Goal: Navigation & Orientation: Find specific page/section

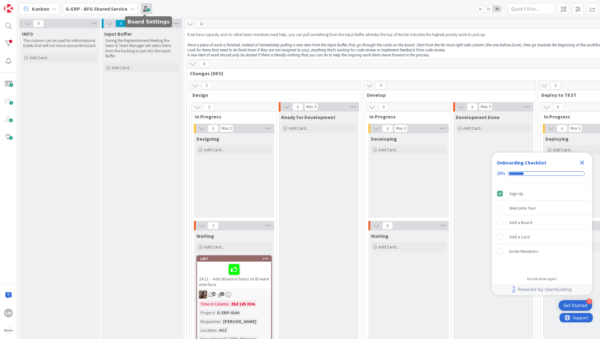
click at [145, 8] on span at bounding box center [146, 8] width 11 height 11
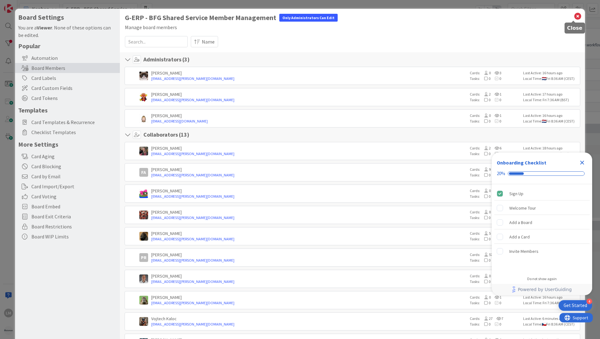
click at [573, 15] on icon at bounding box center [577, 16] width 8 height 9
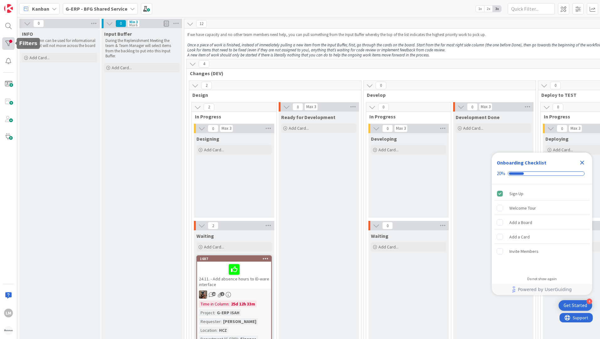
click at [7, 43] on div at bounding box center [8, 43] width 13 height 13
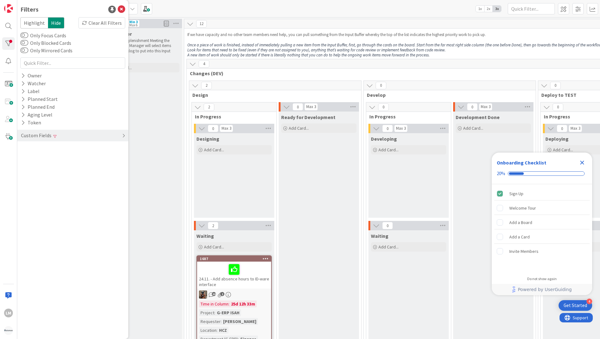
click at [29, 134] on div "Custom Fields" at bounding box center [36, 136] width 32 height 8
click at [23, 165] on icon at bounding box center [23, 163] width 4 height 5
click at [23, 164] on icon at bounding box center [23, 163] width 4 height 5
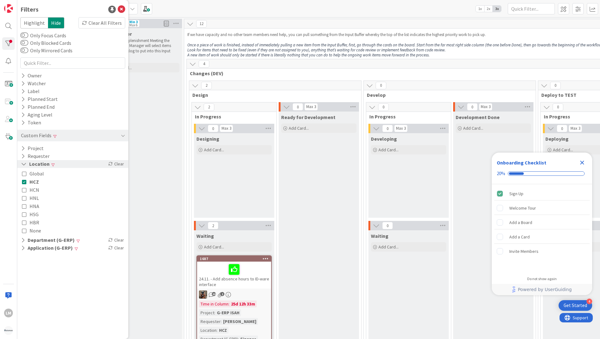
click at [23, 164] on icon at bounding box center [24, 163] width 6 height 5
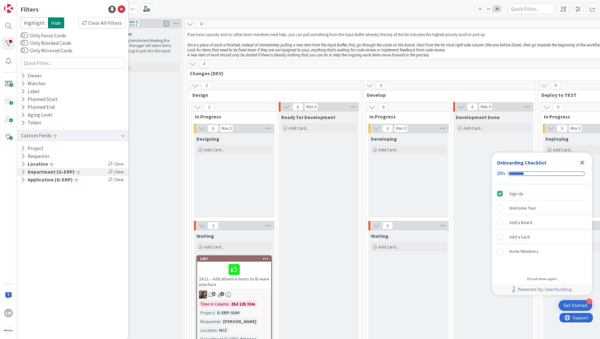
click at [24, 172] on icon at bounding box center [23, 171] width 4 height 5
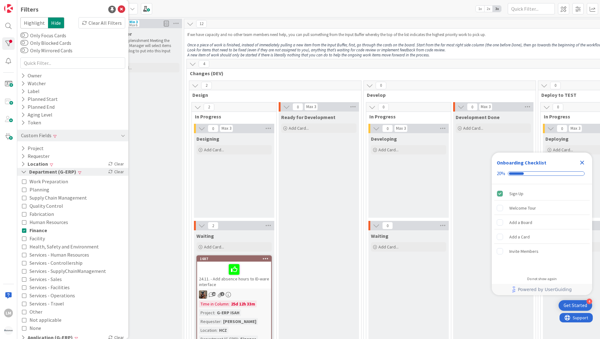
click at [24, 172] on icon at bounding box center [24, 171] width 6 height 5
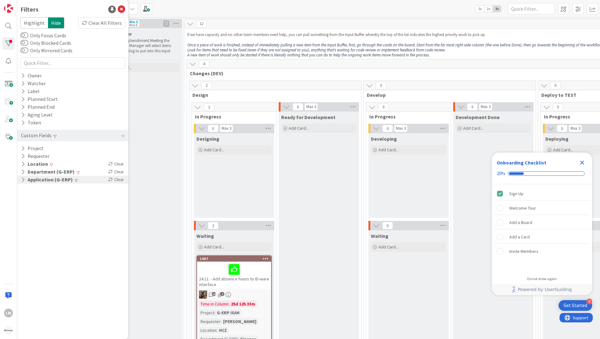
click at [26, 178] on button "Application (G-ERP)" at bounding box center [46, 180] width 53 height 8
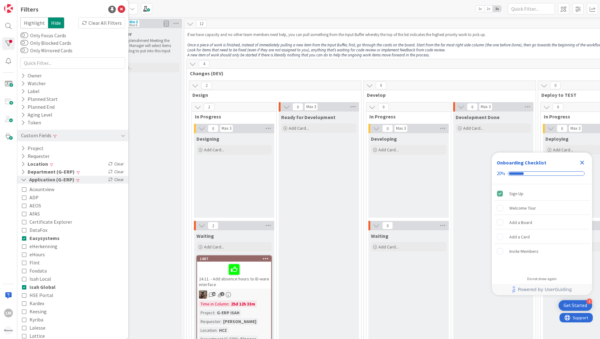
click at [26, 178] on icon at bounding box center [24, 179] width 6 height 5
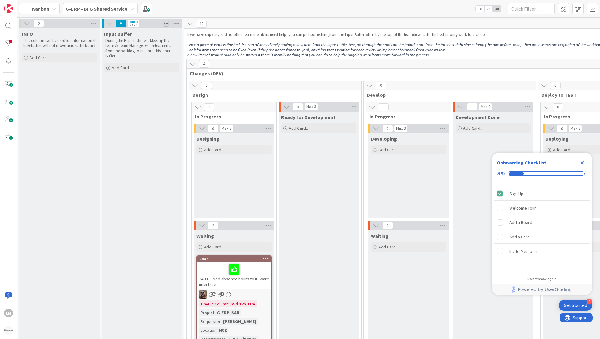
click at [175, 23] on icon at bounding box center [176, 23] width 8 height 9
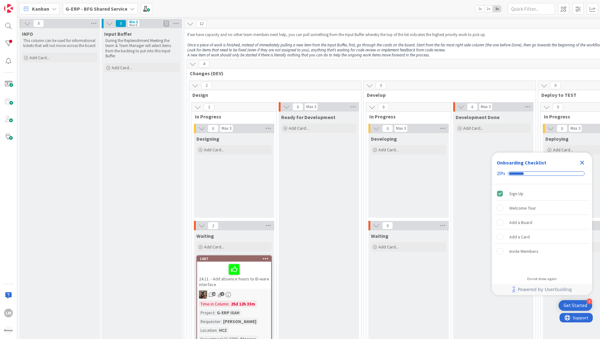
click at [107, 23] on icon at bounding box center [109, 23] width 7 height 7
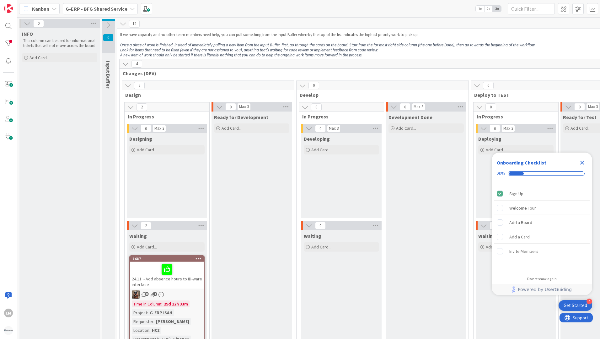
click at [27, 23] on icon at bounding box center [27, 23] width 7 height 7
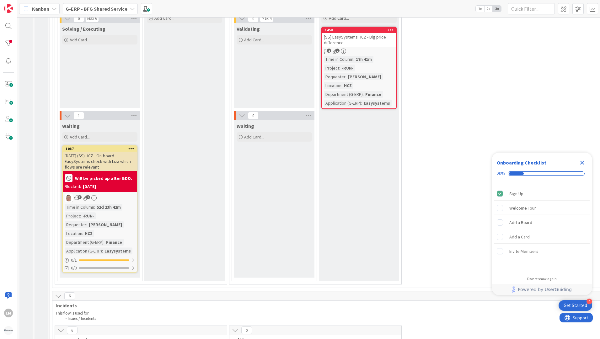
scroll to position [596, 0]
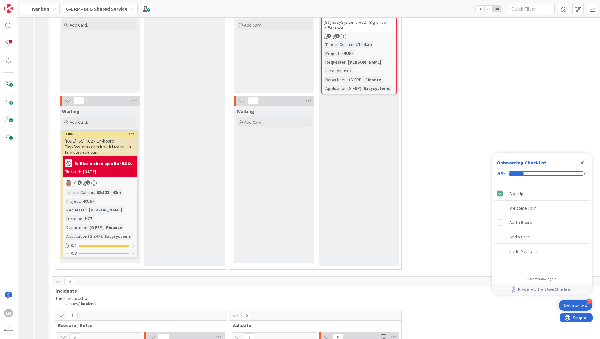
click at [91, 142] on div "[DATE] (SS) HCZ - On-board EasySystems check with Liza which flows are relevant" at bounding box center [100, 146] width 74 height 19
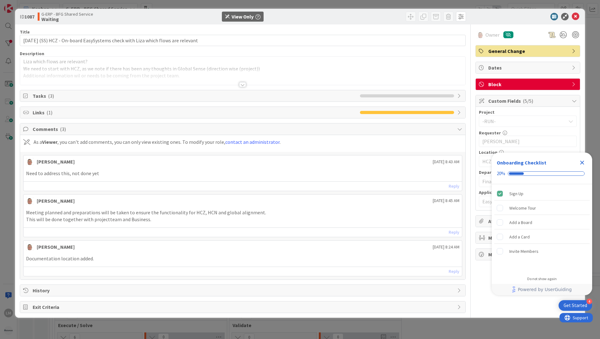
click at [241, 85] on div at bounding box center [242, 84] width 7 height 5
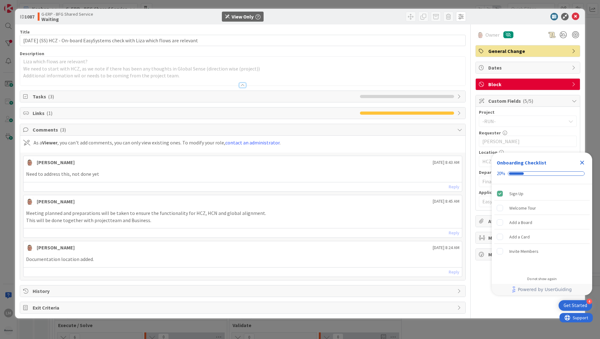
click at [39, 99] on span "Tasks ( 3 )" at bounding box center [195, 97] width 324 height 8
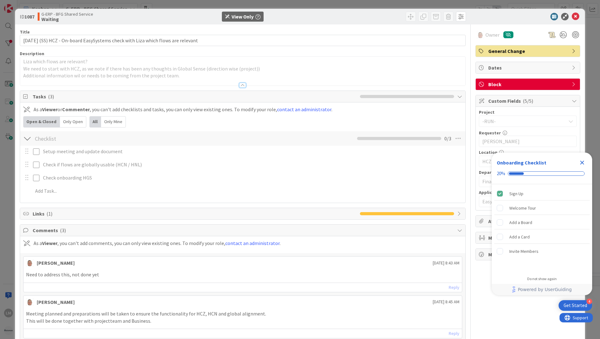
click at [39, 99] on span "Tasks ( 3 )" at bounding box center [195, 97] width 324 height 8
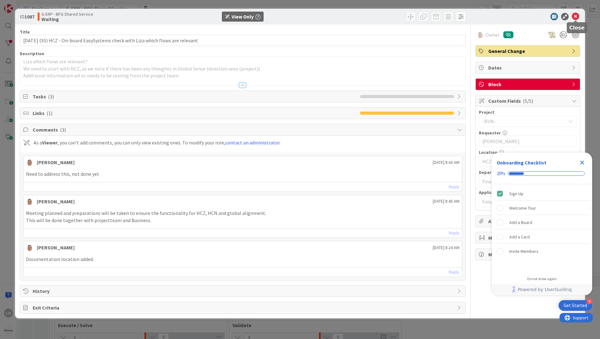
click at [576, 18] on icon at bounding box center [575, 17] width 8 height 8
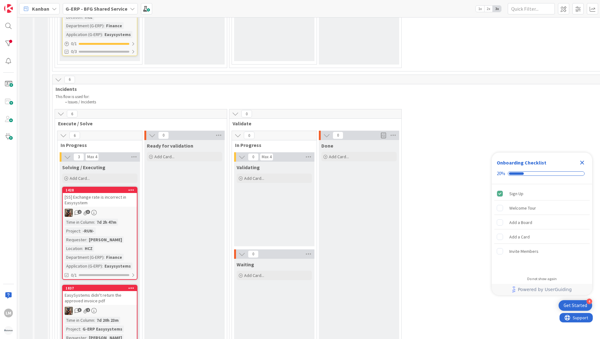
scroll to position [815, 0]
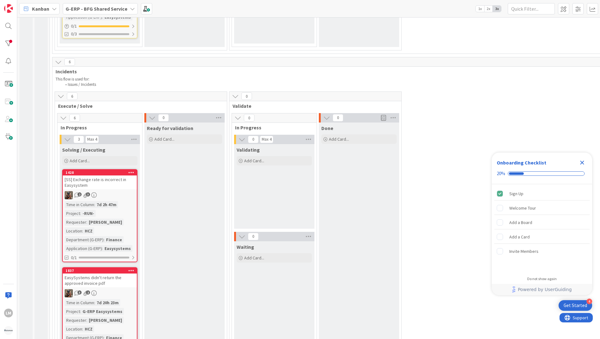
click at [108, 219] on div "[PERSON_NAME]" at bounding box center [105, 222] width 36 height 7
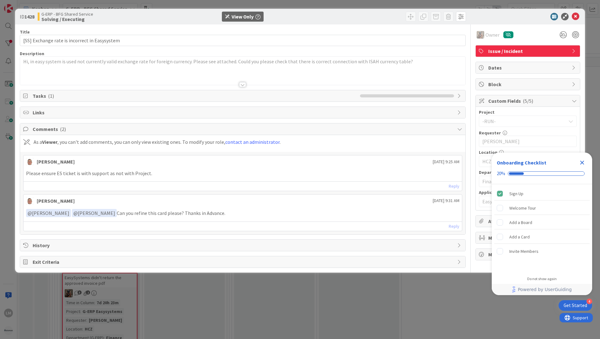
click at [581, 163] on icon "Close Checklist" at bounding box center [582, 163] width 4 height 4
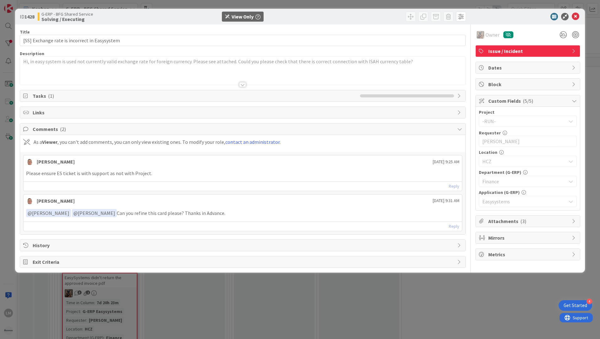
click at [503, 223] on span "Attachments ( 3 )" at bounding box center [528, 222] width 80 height 8
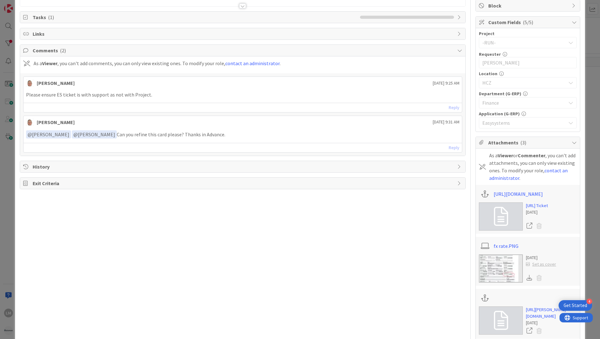
scroll to position [94, 0]
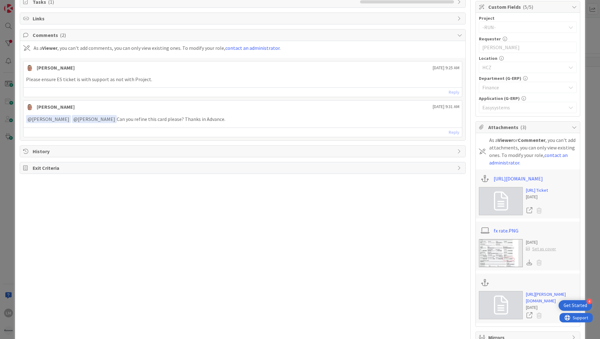
click at [499, 252] on img at bounding box center [501, 253] width 44 height 28
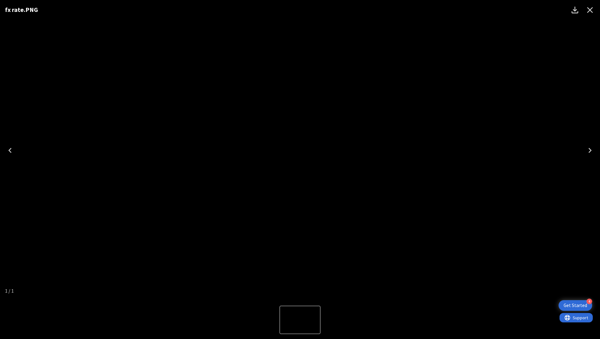
click at [590, 9] on icon "Close" at bounding box center [590, 10] width 10 height 10
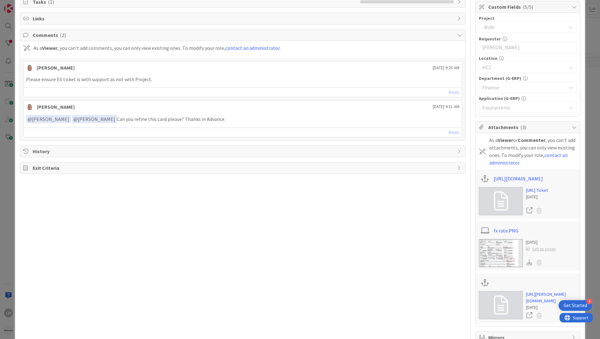
scroll to position [0, 0]
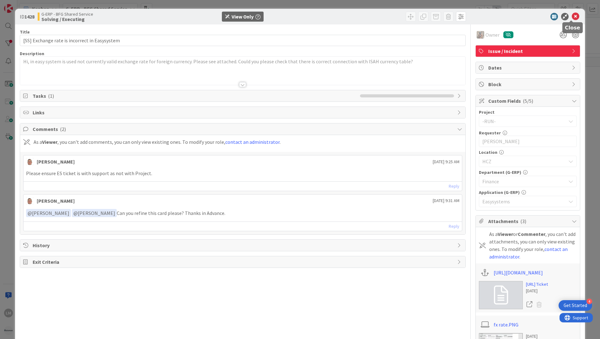
click at [571, 18] on icon at bounding box center [575, 17] width 8 height 8
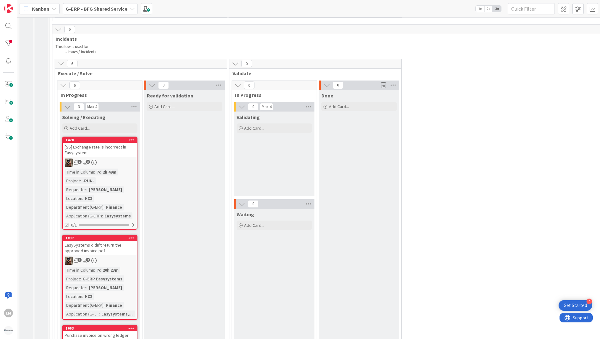
scroll to position [878, 0]
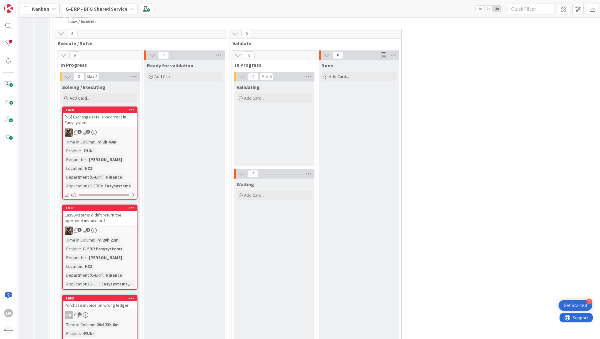
click at [85, 216] on div "EasySystems didn't return the approved invoice pdf" at bounding box center [100, 218] width 74 height 14
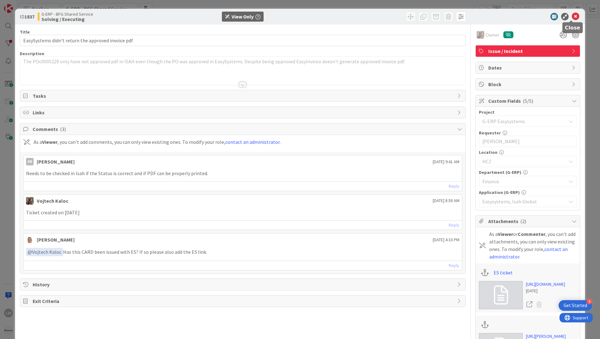
click at [571, 15] on icon at bounding box center [575, 17] width 8 height 8
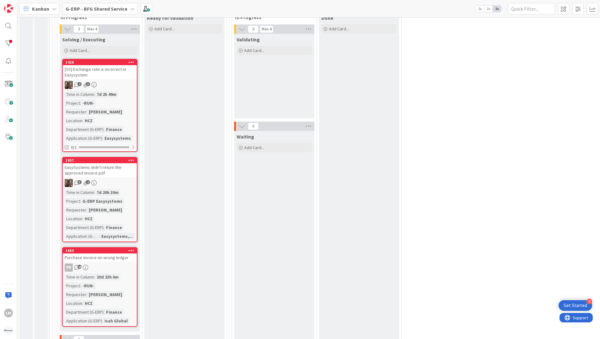
scroll to position [941, 0]
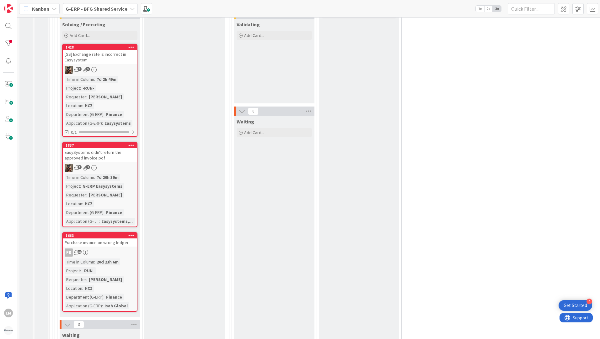
click at [83, 195] on div "Requester" at bounding box center [76, 195] width 22 height 7
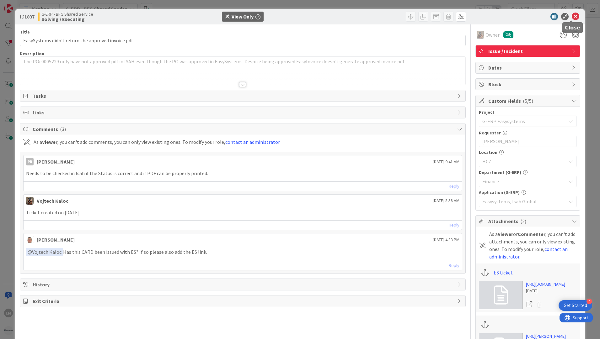
click at [572, 15] on icon at bounding box center [575, 17] width 8 height 8
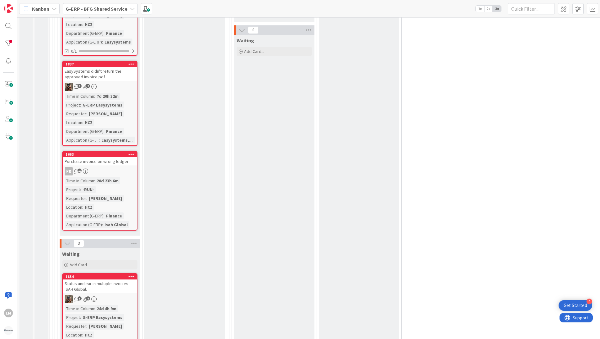
click at [103, 174] on div "PR 10" at bounding box center [100, 171] width 74 height 8
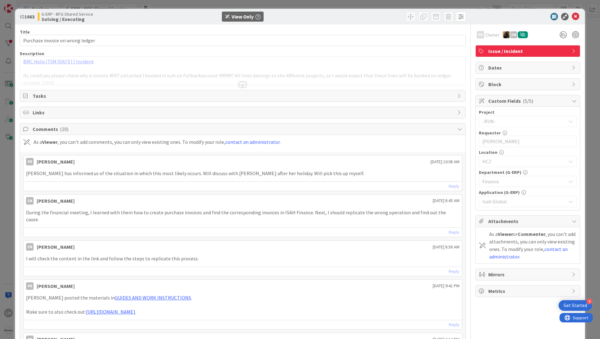
click at [139, 73] on div at bounding box center [242, 77] width 445 height 16
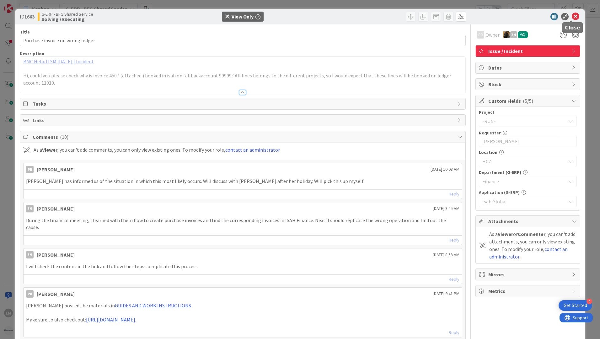
click at [572, 15] on icon at bounding box center [575, 17] width 8 height 8
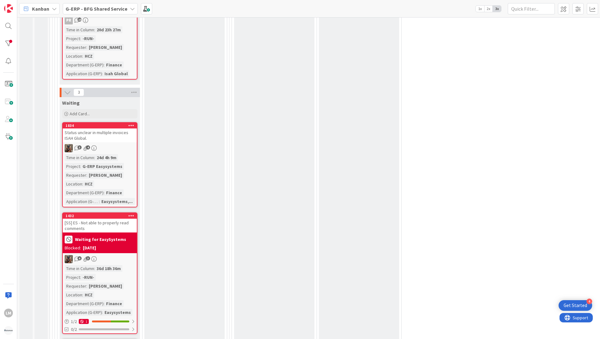
scroll to position [1098, 0]
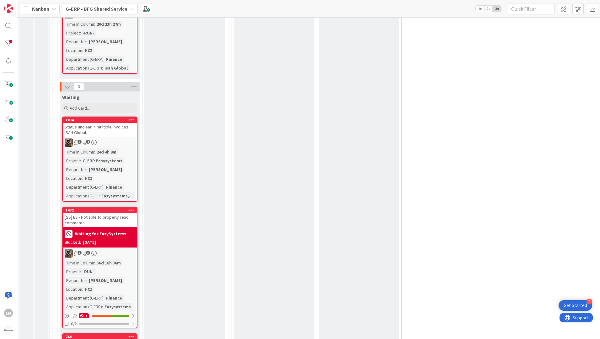
click at [96, 220] on div "[SS] ES - Not able to properly read comments" at bounding box center [100, 220] width 74 height 14
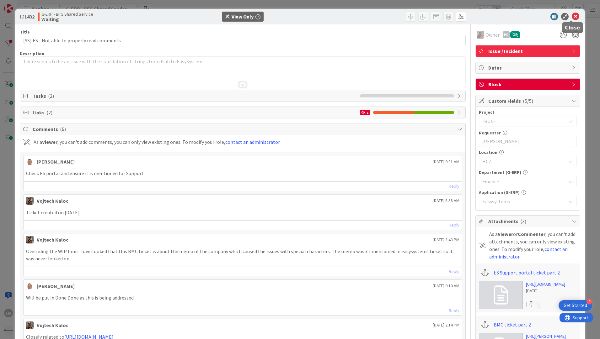
click at [571, 16] on icon at bounding box center [575, 17] width 8 height 8
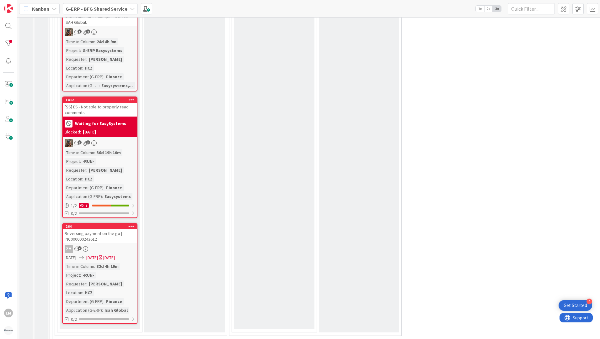
scroll to position [1254, 0]
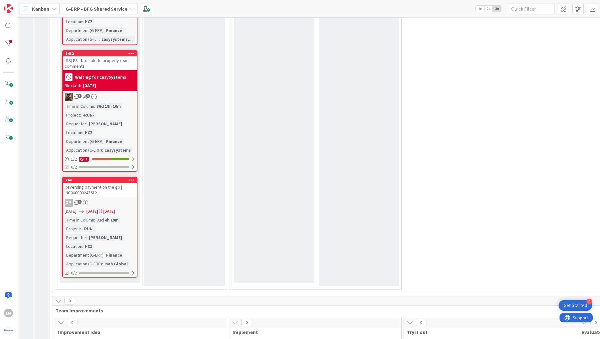
click at [92, 188] on div "Reversing payment on the go | INC000000243612" at bounding box center [100, 190] width 74 height 14
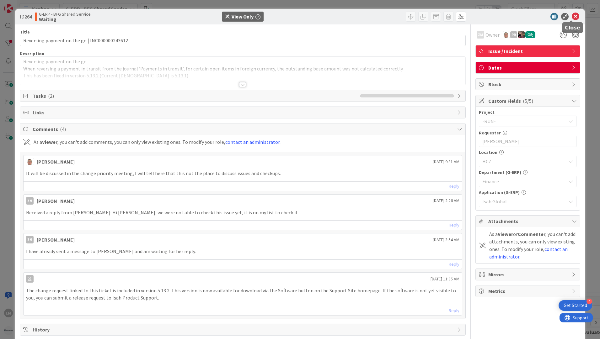
drag, startPoint x: 569, startPoint y: 18, endPoint x: 595, endPoint y: 36, distance: 31.8
click at [571, 18] on icon at bounding box center [575, 17] width 8 height 8
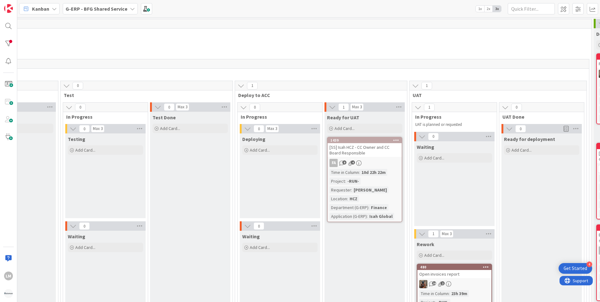
scroll to position [0, 534]
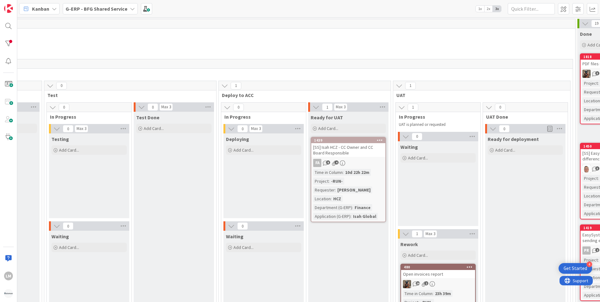
click at [333, 150] on div "[SS] Isah HCZ - CC Owner and CC Board Responsible" at bounding box center [348, 150] width 74 height 14
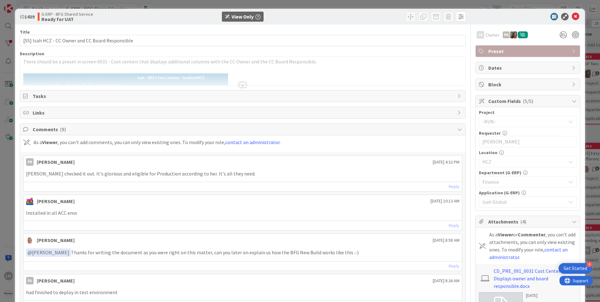
click at [242, 82] on div at bounding box center [242, 77] width 445 height 16
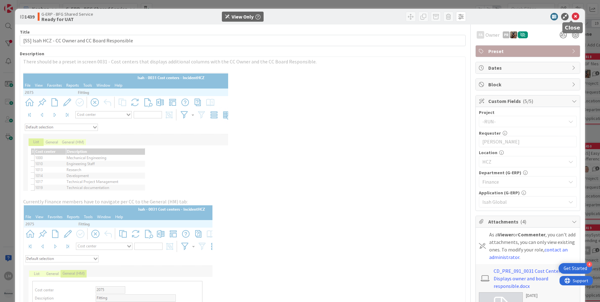
click at [571, 15] on icon at bounding box center [575, 17] width 8 height 8
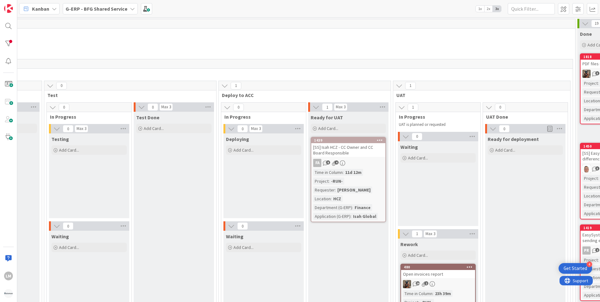
click at [336, 190] on div "[PERSON_NAME]" at bounding box center [354, 189] width 36 height 7
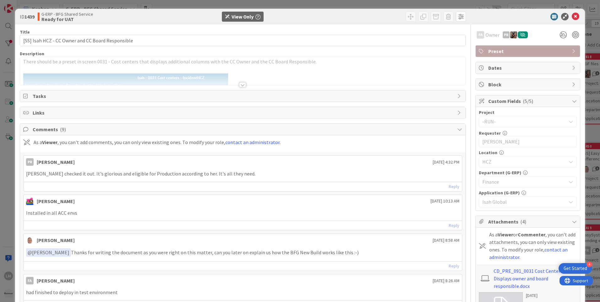
click at [243, 84] on div at bounding box center [242, 84] width 7 height 5
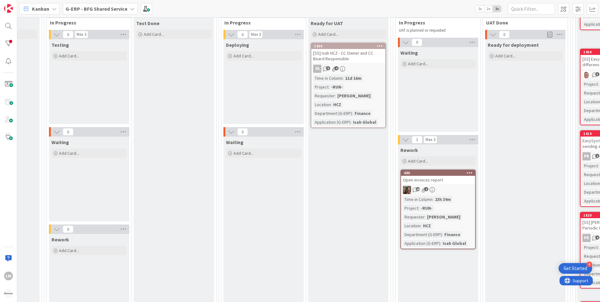
click at [425, 210] on div "-RUN-" at bounding box center [426, 207] width 15 height 7
